Goal: Task Accomplishment & Management: Use online tool/utility

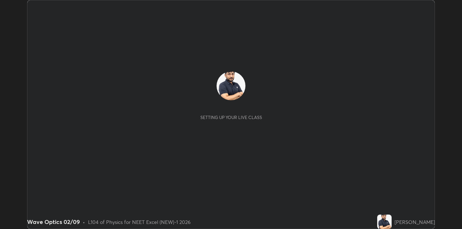
scroll to position [229, 461]
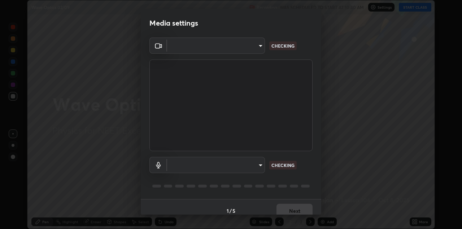
click at [241, 48] on body "Erase all Wave Optics 02/09 Recording WAS SCHEDULED TO START AT 10:30 AM Settin…" at bounding box center [231, 114] width 462 height 229
click at [241, 48] on div at bounding box center [231, 114] width 462 height 229
type input "328e6f2585a3e25061caa5f7d933288efad2554777a51eb926c3b8af65148c91"
type input "8561d0645ec67383fa690b6bf58298da522add8bf1cd43f27a04a8968649231f"
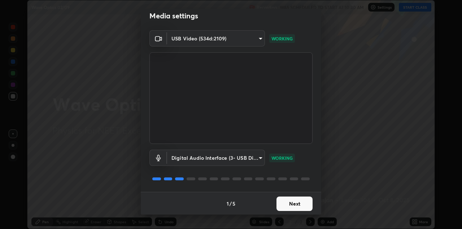
click at [293, 201] on button "Next" at bounding box center [294, 204] width 36 height 14
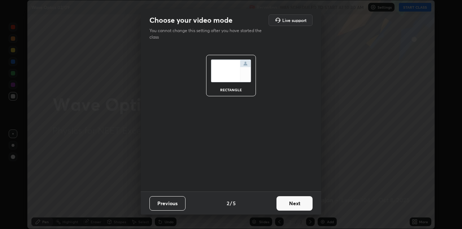
scroll to position [0, 0]
click at [297, 203] on button "Next" at bounding box center [294, 203] width 36 height 14
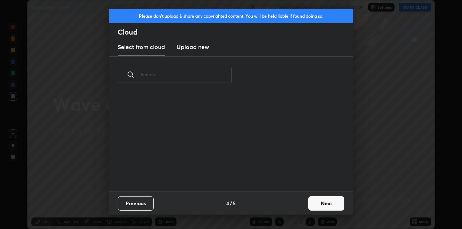
click at [310, 203] on button "Next" at bounding box center [326, 203] width 36 height 14
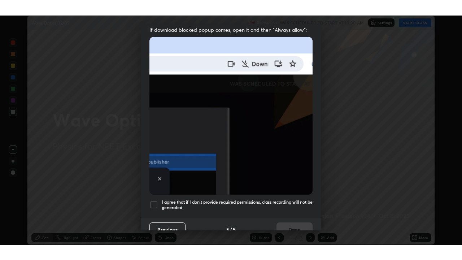
scroll to position [155, 0]
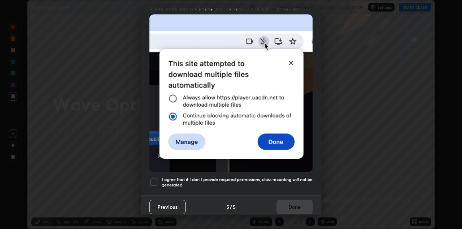
click at [156, 180] on div at bounding box center [153, 182] width 9 height 9
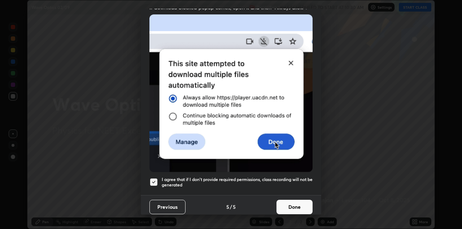
click at [295, 205] on button "Done" at bounding box center [294, 207] width 36 height 14
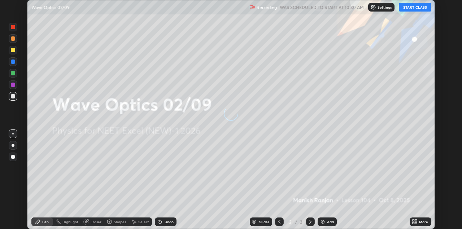
click at [413, 223] on icon at bounding box center [413, 223] width 2 height 2
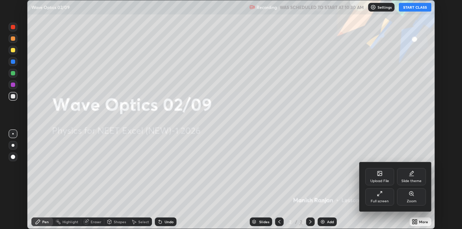
click at [381, 204] on div "Full screen" at bounding box center [379, 196] width 29 height 17
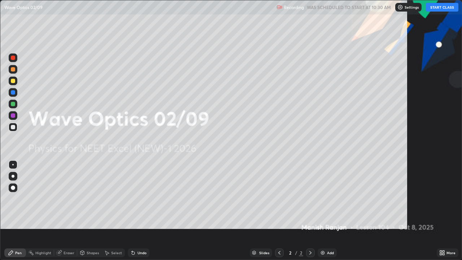
scroll to position [260, 462]
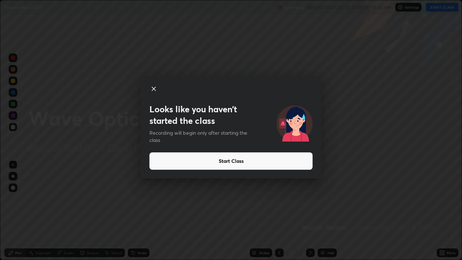
click at [245, 161] on button "Start Class" at bounding box center [230, 160] width 163 height 17
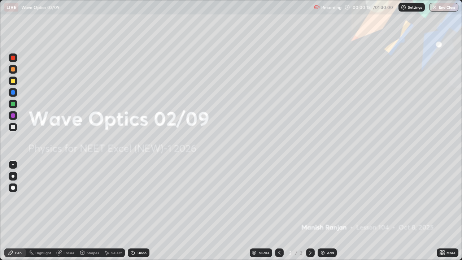
click at [321, 229] on img at bounding box center [323, 253] width 6 height 6
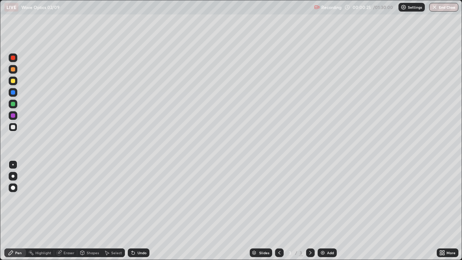
click at [14, 82] on div at bounding box center [13, 81] width 4 height 4
click at [13, 104] on div at bounding box center [13, 104] width 4 height 4
click at [329, 229] on div "Add" at bounding box center [330, 253] width 7 height 4
click at [15, 127] on div at bounding box center [13, 127] width 4 height 4
click at [13, 116] on div at bounding box center [13, 115] width 4 height 4
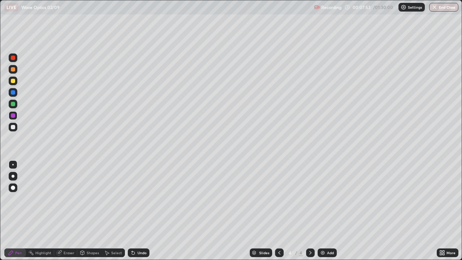
click at [14, 92] on div at bounding box center [13, 92] width 4 height 4
click at [15, 81] on div at bounding box center [13, 81] width 4 height 4
click at [13, 104] on div at bounding box center [13, 104] width 4 height 4
click at [12, 71] on div at bounding box center [13, 69] width 4 height 4
click at [15, 104] on div at bounding box center [13, 104] width 9 height 9
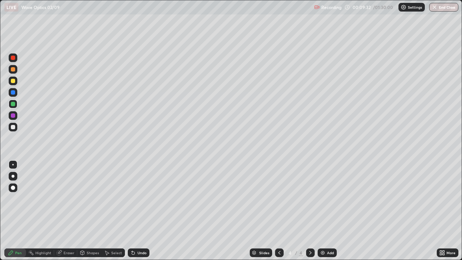
click at [16, 127] on div at bounding box center [13, 127] width 9 height 9
click at [320, 229] on img at bounding box center [323, 253] width 6 height 6
click at [279, 229] on icon at bounding box center [279, 253] width 6 height 6
click at [309, 229] on icon at bounding box center [310, 253] width 6 height 6
click at [14, 82] on div at bounding box center [13, 81] width 4 height 4
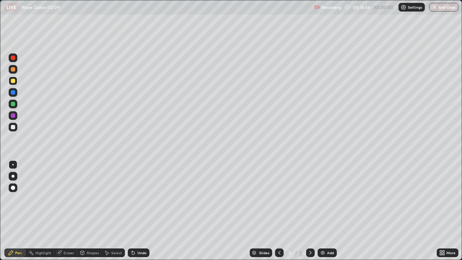
click at [15, 128] on div at bounding box center [13, 127] width 4 height 4
click at [13, 69] on div at bounding box center [13, 69] width 4 height 4
click at [13, 127] on div at bounding box center [13, 127] width 4 height 4
click at [12, 104] on div at bounding box center [13, 104] width 4 height 4
click at [13, 80] on div at bounding box center [13, 81] width 4 height 4
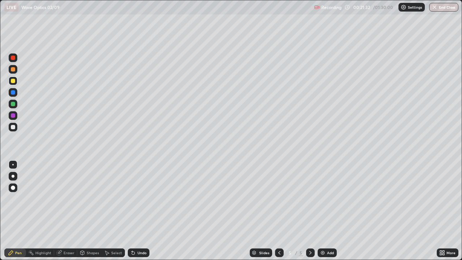
click at [0, 229] on div "Pen Highlight Eraser Shapes Select Undo Slides 5 / 5 Add More" at bounding box center [231, 252] width 462 height 14
click at [322, 229] on img at bounding box center [323, 253] width 6 height 6
click at [13, 105] on div at bounding box center [13, 104] width 4 height 4
click at [2, 229] on div "Pen Highlight Eraser Shapes Select Undo Slides 6 / 6 Add More" at bounding box center [231, 252] width 462 height 14
click at [321, 229] on img at bounding box center [323, 253] width 6 height 6
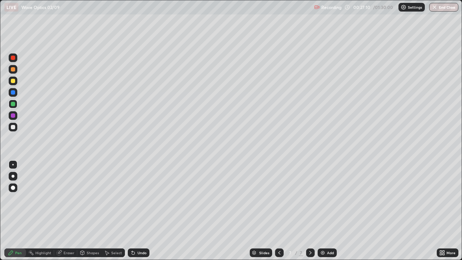
click at [12, 127] on div at bounding box center [13, 127] width 4 height 4
click at [12, 81] on div at bounding box center [13, 81] width 4 height 4
click at [14, 70] on div at bounding box center [13, 69] width 4 height 4
click at [12, 126] on div at bounding box center [13, 127] width 4 height 4
click at [13, 82] on div at bounding box center [13, 81] width 4 height 4
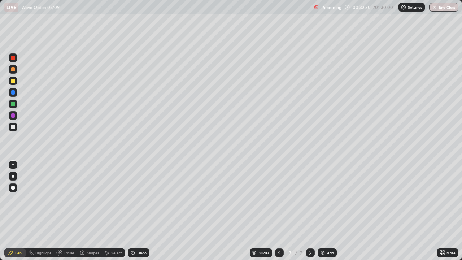
click at [13, 128] on div at bounding box center [13, 127] width 4 height 4
click at [327, 229] on div "Add" at bounding box center [330, 253] width 7 height 4
click at [281, 229] on icon at bounding box center [279, 253] width 6 height 6
click at [320, 229] on img at bounding box center [323, 253] width 6 height 6
click at [14, 82] on div at bounding box center [13, 81] width 4 height 4
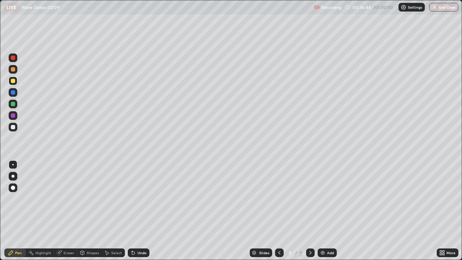
click at [12, 126] on div at bounding box center [13, 127] width 4 height 4
click at [69, 229] on div "Eraser" at bounding box center [68, 253] width 11 height 4
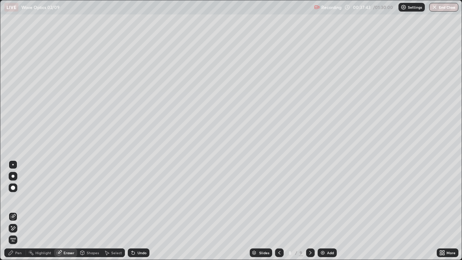
click at [20, 229] on div "Pen" at bounding box center [18, 253] width 6 height 4
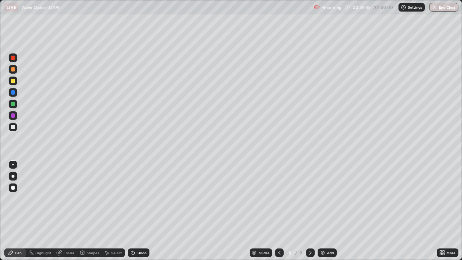
click at [13, 80] on div at bounding box center [13, 81] width 4 height 4
click at [17, 102] on div at bounding box center [13, 104] width 9 height 9
click at [12, 127] on div at bounding box center [13, 127] width 4 height 4
click at [13, 102] on div at bounding box center [13, 104] width 4 height 4
click at [14, 128] on div at bounding box center [13, 127] width 4 height 4
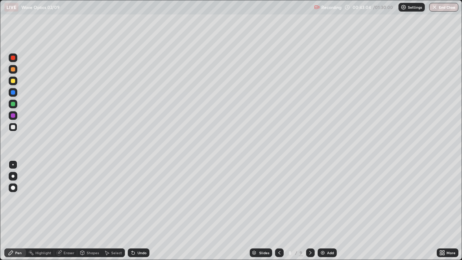
click at [13, 80] on div at bounding box center [13, 81] width 4 height 4
click at [318, 229] on div "Add" at bounding box center [326, 252] width 19 height 9
click at [12, 127] on div at bounding box center [13, 127] width 4 height 4
click at [12, 70] on div at bounding box center [13, 69] width 4 height 4
click at [64, 229] on div "Eraser" at bounding box center [68, 253] width 11 height 4
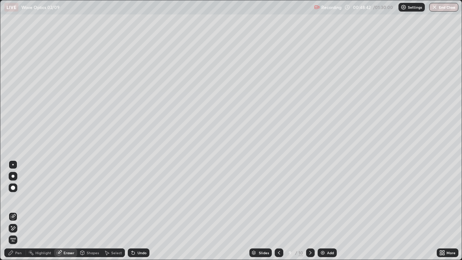
click at [14, 229] on div "Pen" at bounding box center [15, 252] width 22 height 9
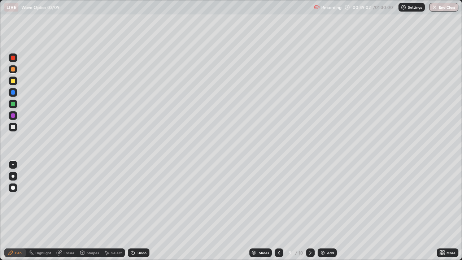
click at [14, 127] on div at bounding box center [13, 127] width 4 height 4
click at [320, 229] on img at bounding box center [323, 253] width 6 height 6
click at [13, 81] on div at bounding box center [13, 81] width 4 height 4
click at [13, 127] on div at bounding box center [13, 127] width 4 height 4
click at [320, 229] on img at bounding box center [323, 253] width 6 height 6
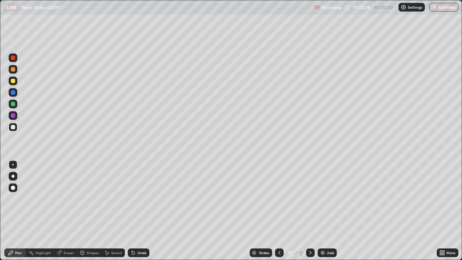
click at [12, 82] on div at bounding box center [13, 81] width 4 height 4
click at [12, 69] on div at bounding box center [13, 69] width 4 height 4
click at [15, 105] on div at bounding box center [13, 104] width 4 height 4
click at [14, 127] on div at bounding box center [13, 127] width 4 height 4
click at [63, 229] on div "Eraser" at bounding box center [65, 252] width 23 height 9
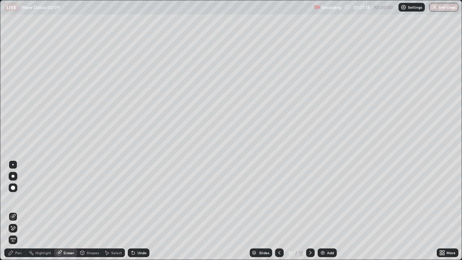
click at [15, 229] on div "Pen" at bounding box center [15, 252] width 22 height 9
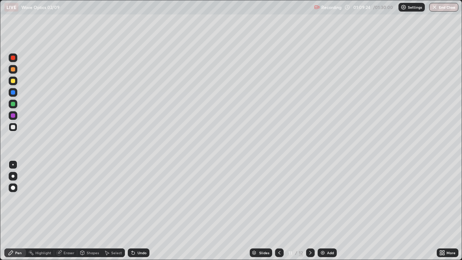
click at [11, 103] on div at bounding box center [13, 104] width 4 height 4
click at [321, 229] on img at bounding box center [323, 253] width 6 height 6
click at [12, 81] on div at bounding box center [13, 81] width 4 height 4
click at [13, 128] on div at bounding box center [13, 127] width 4 height 4
click at [321, 229] on img at bounding box center [323, 253] width 6 height 6
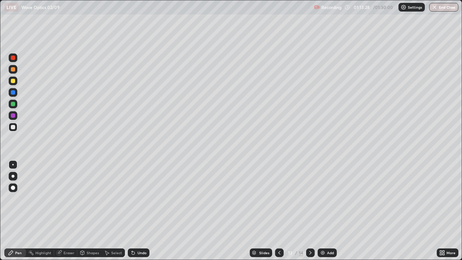
click at [13, 82] on div at bounding box center [13, 81] width 4 height 4
click at [12, 127] on div at bounding box center [13, 127] width 4 height 4
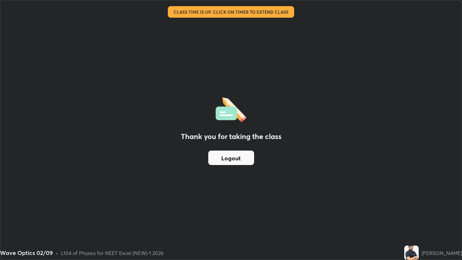
click at [238, 161] on button "Logout" at bounding box center [231, 157] width 46 height 14
